Goal: Book appointment/travel/reservation

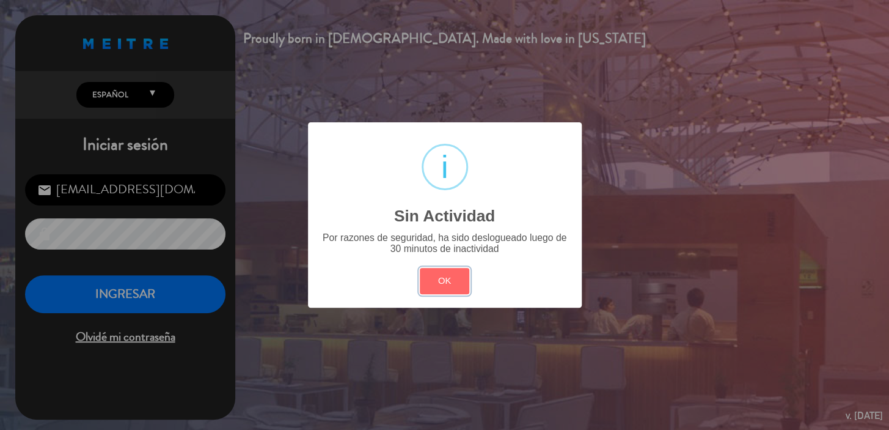
click at [435, 280] on button "OK" at bounding box center [444, 281] width 49 height 26
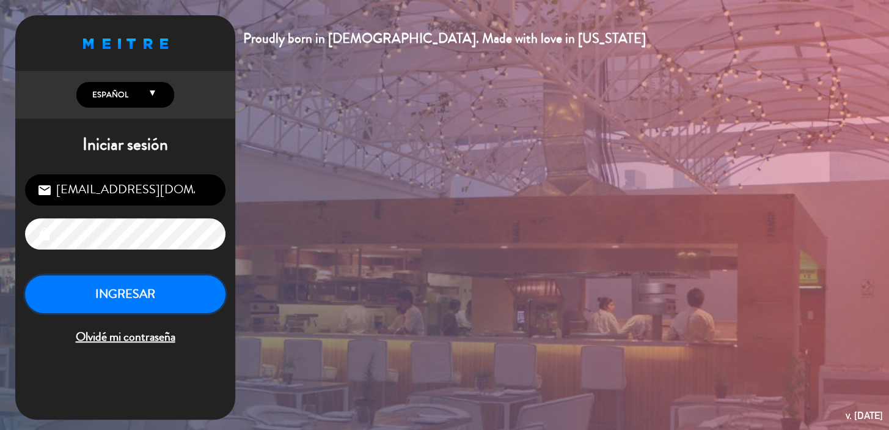
click at [159, 307] on button "INGRESAR" at bounding box center [125, 294] width 200 height 38
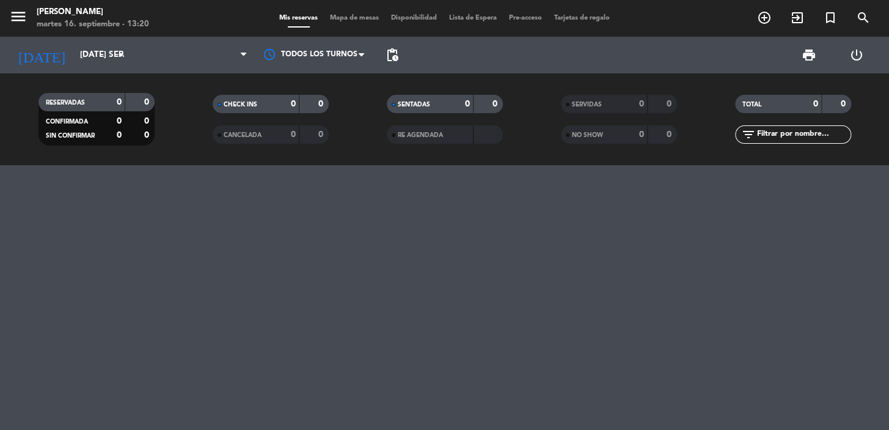
click at [764, 24] on icon "add_circle_outline" at bounding box center [764, 17] width 15 height 15
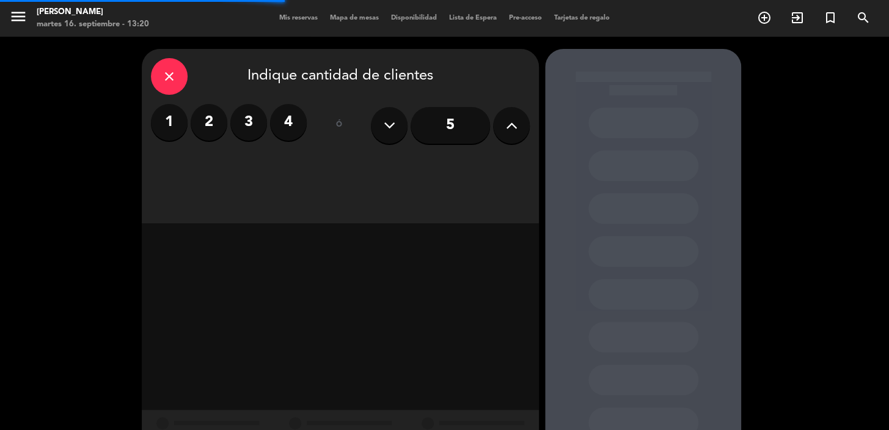
click at [304, 125] on label "4" at bounding box center [288, 122] width 37 height 37
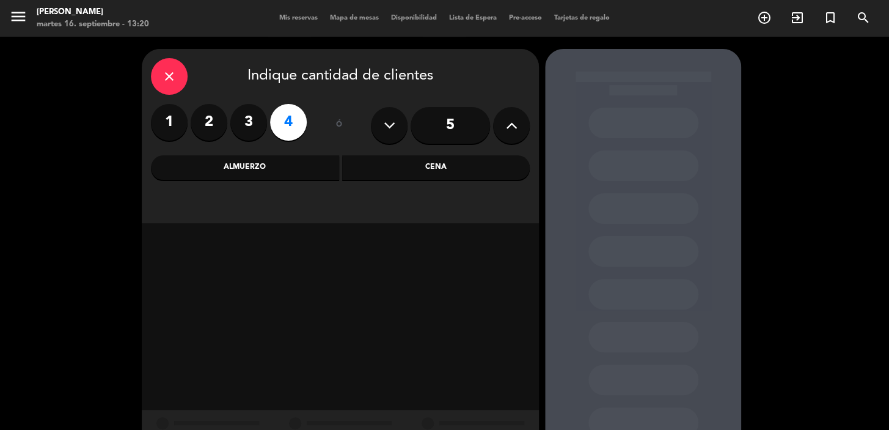
click at [183, 76] on div "close" at bounding box center [169, 76] width 37 height 37
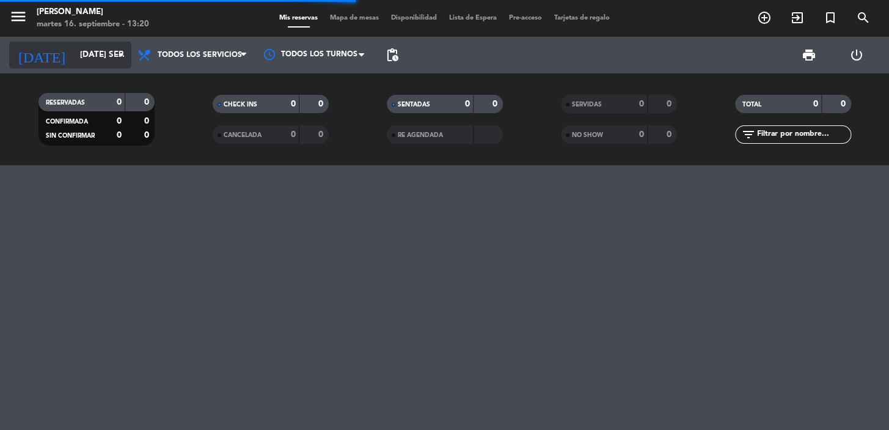
click at [112, 61] on input "[DATE] sep." at bounding box center [128, 55] width 108 height 22
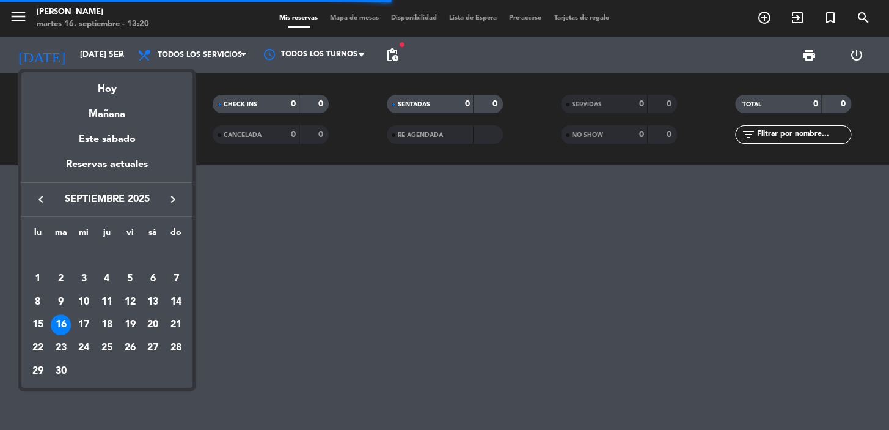
click at [169, 202] on icon "keyboard_arrow_right" at bounding box center [173, 199] width 15 height 15
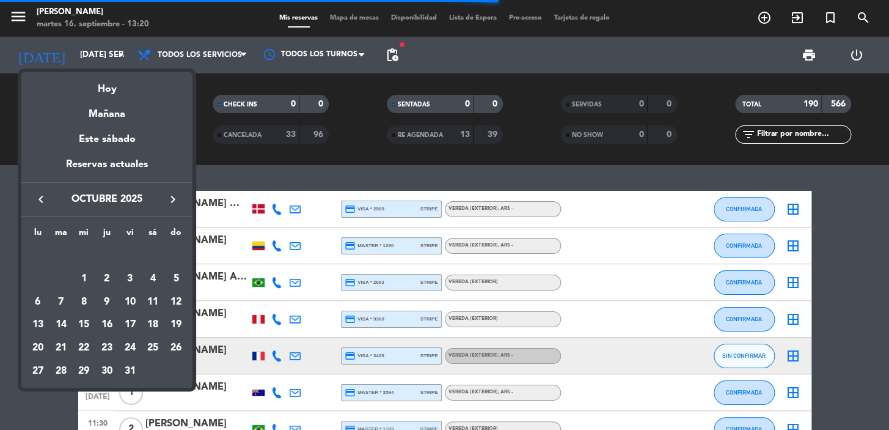
click at [444, 72] on div at bounding box center [444, 215] width 889 height 430
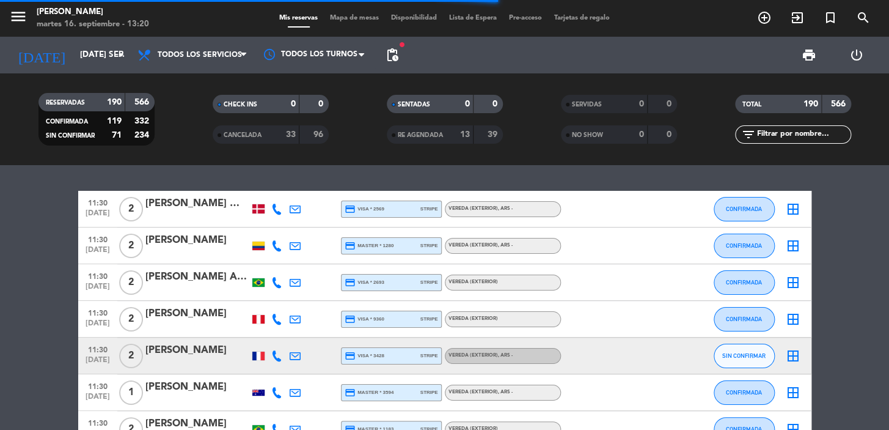
click at [764, 12] on icon "add_circle_outline" at bounding box center [764, 17] width 15 height 15
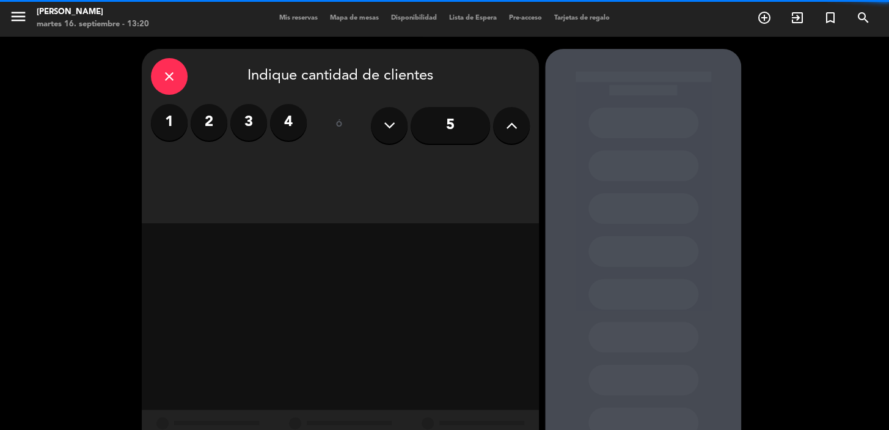
click at [303, 127] on label "4" at bounding box center [288, 122] width 37 height 37
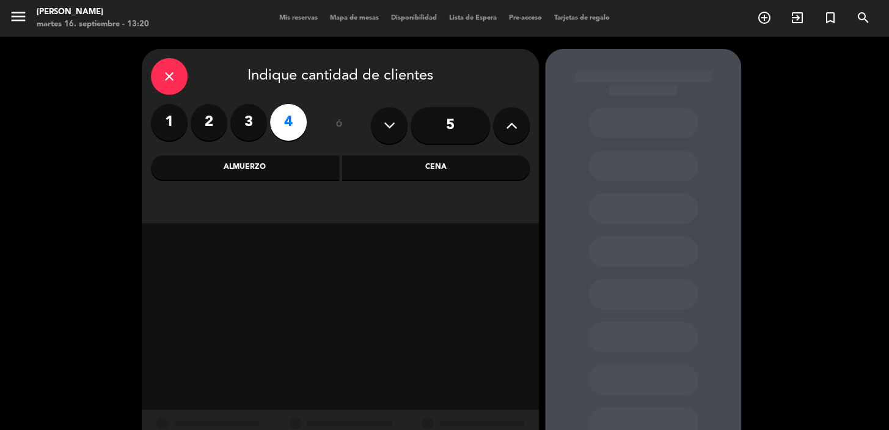
click at [400, 161] on div "Cena" at bounding box center [436, 167] width 188 height 24
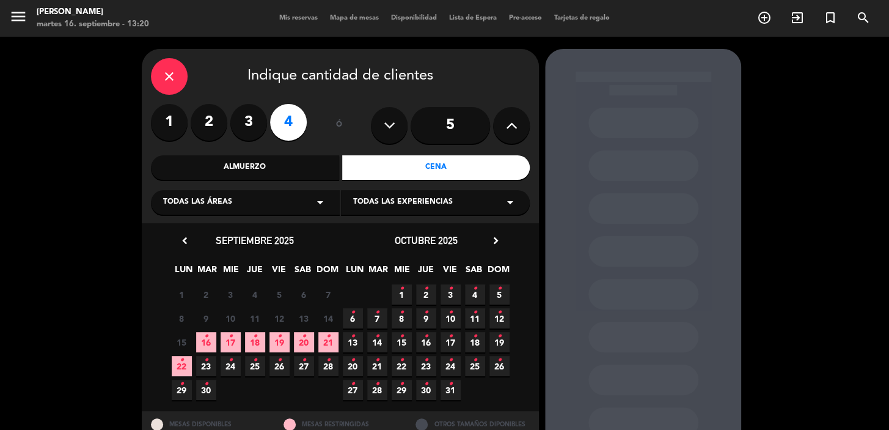
click at [359, 366] on span "20 •" at bounding box center [353, 366] width 20 height 20
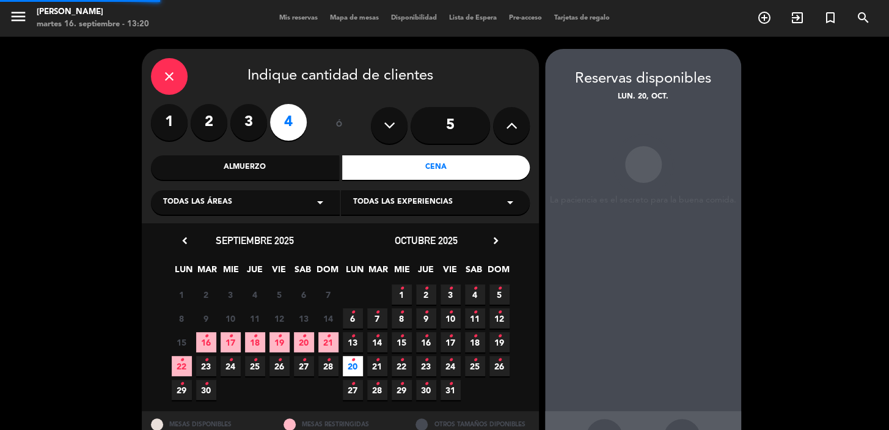
scroll to position [45, 0]
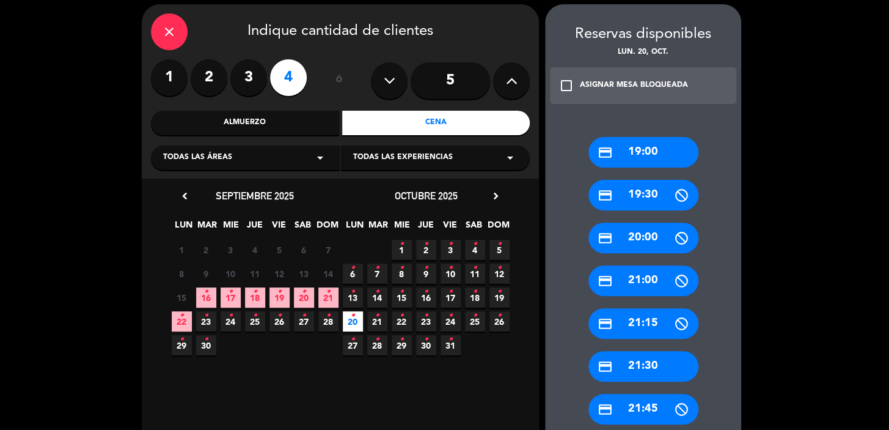
click at [181, 42] on div "close Indique cantidad de clientes" at bounding box center [340, 31] width 379 height 37
click at [153, 32] on div "close" at bounding box center [169, 31] width 37 height 37
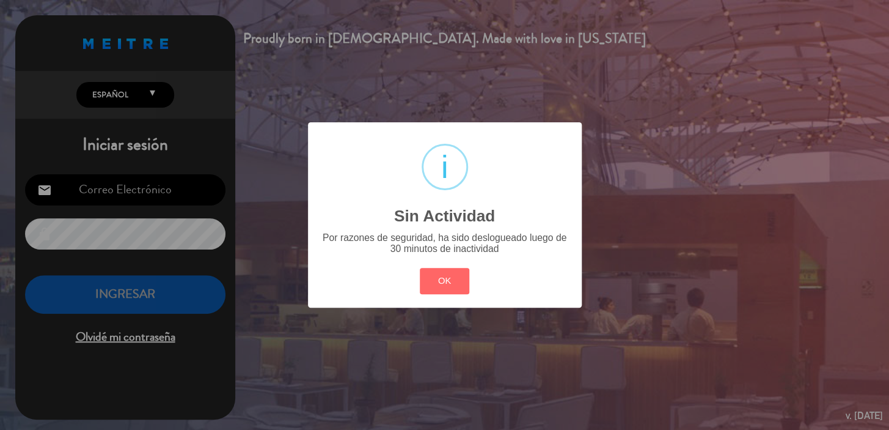
type input "[EMAIL_ADDRESS][DOMAIN_NAME]"
